Goal: Use online tool/utility: Utilize a website feature to perform a specific function

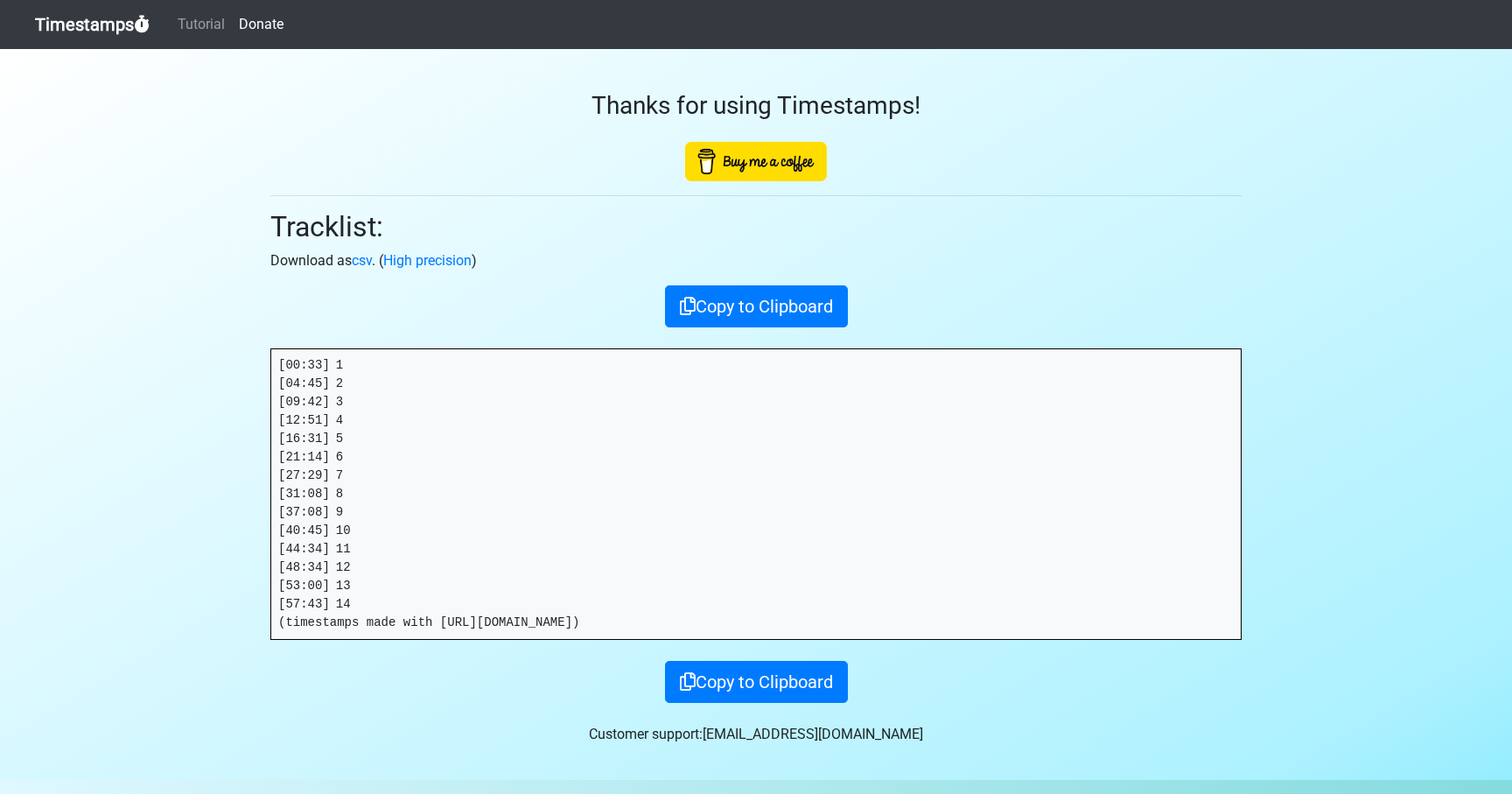
click at [90, 31] on link "Timestamps" at bounding box center [92, 24] width 114 height 35
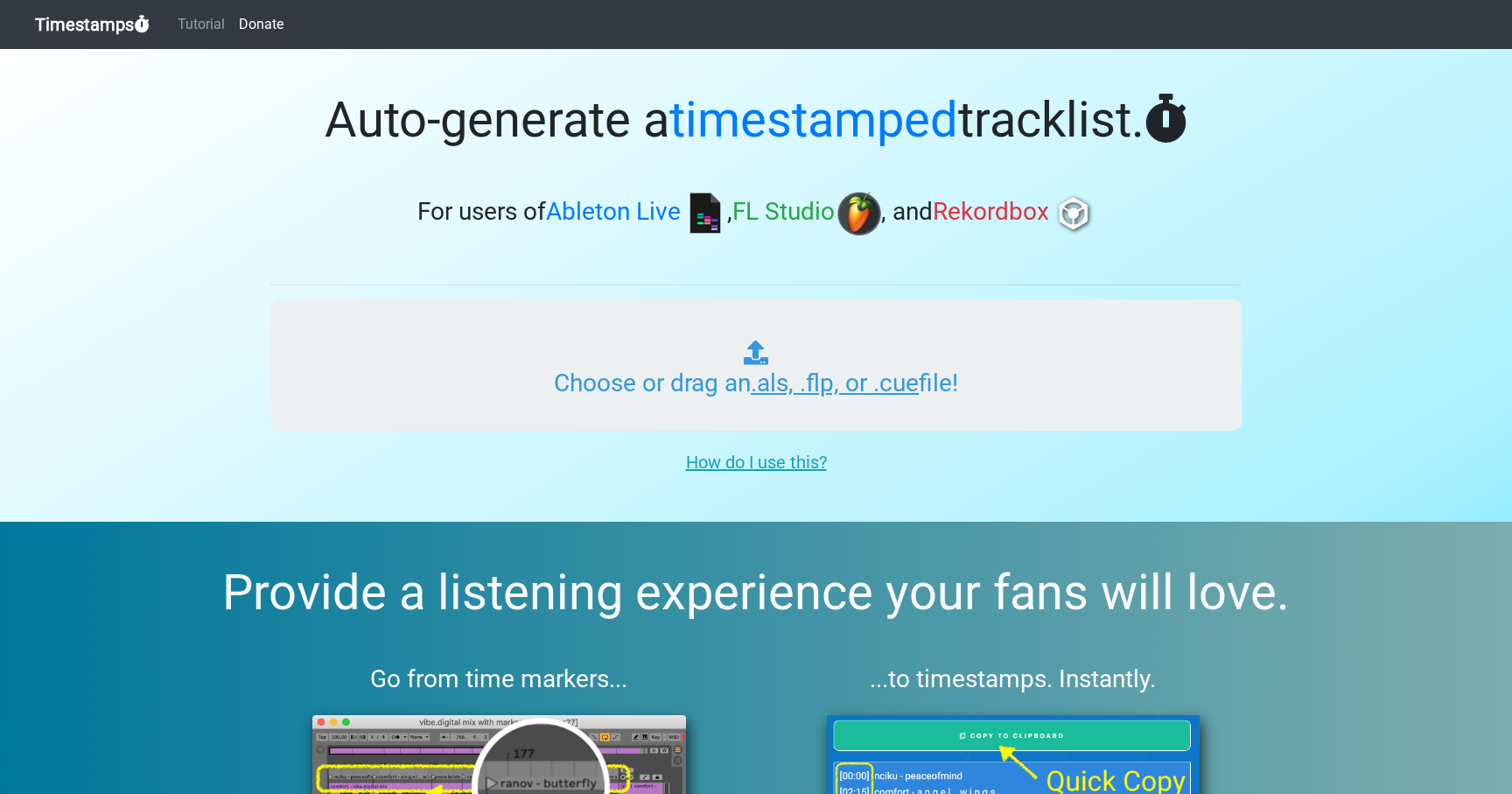
type input "C:\fakepath\PROPER MANNERS RADIO #047 (WORLDWIDE).als"
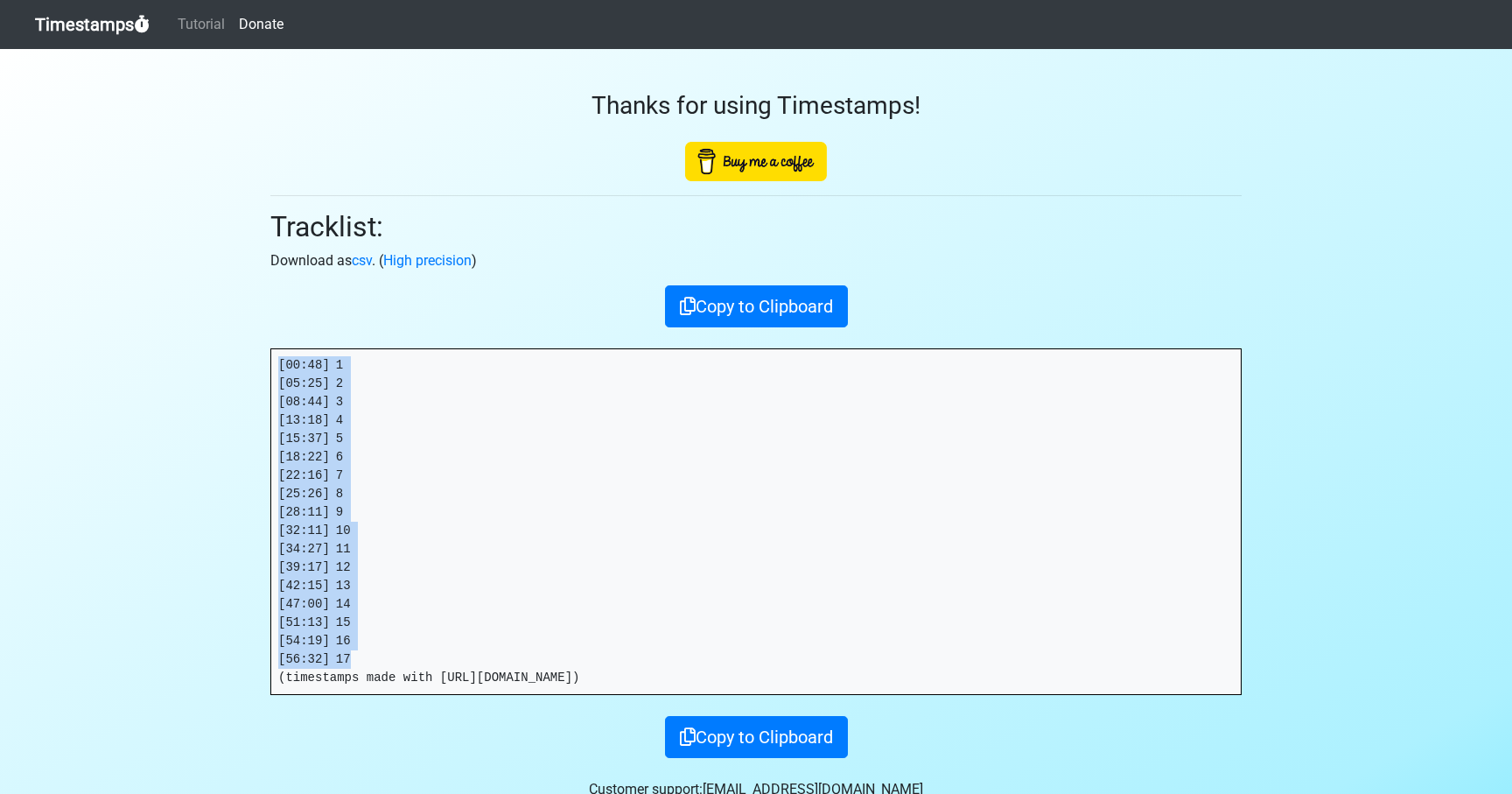
drag, startPoint x: 359, startPoint y: 663, endPoint x: 262, endPoint y: 359, distance: 319.1
click at [262, 359] on div "Thanks for using Timestamps! Tracklist: Download as csv . ( High precision ) Co…" at bounding box center [756, 403] width 998 height 709
copy pre "[00:48] 1 [05:25] 2 [08:44] 3 [13:18] 4 [15:37] 5 [18:22] 6 [22:16] 7 [25:26] 8…"
